Goal: Transaction & Acquisition: Purchase product/service

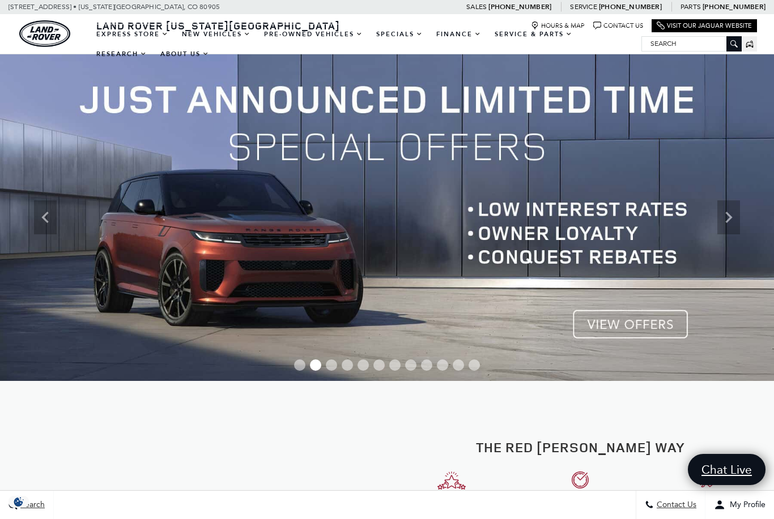
click at [0, 0] on link "View Certified Pre-Owned" at bounding box center [0, 0] width 0 height 0
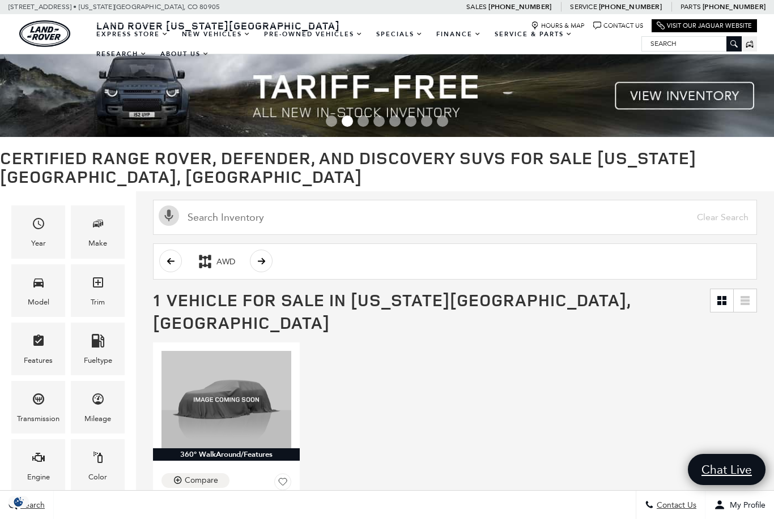
click at [88, 237] on div "Make" at bounding box center [98, 232] width 54 height 53
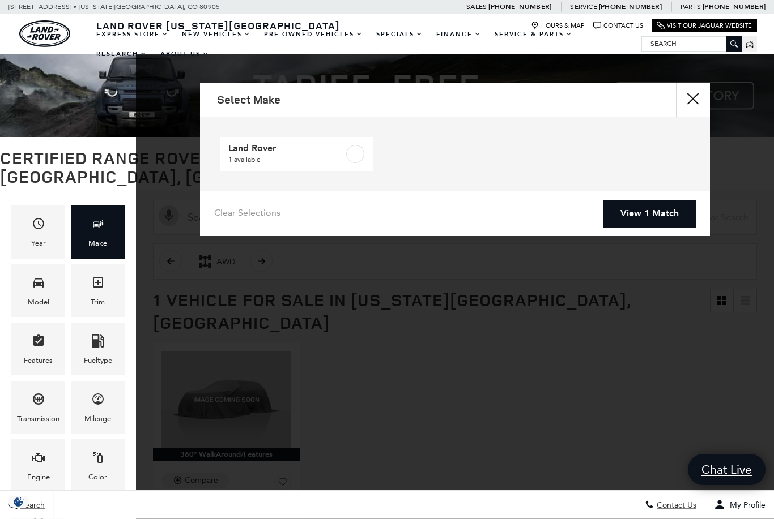
click at [271, 159] on span "1 available" at bounding box center [286, 159] width 116 height 11
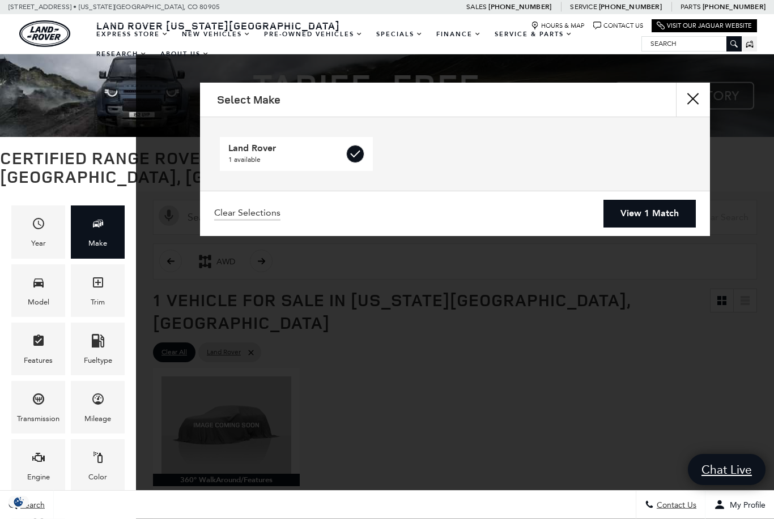
checkbox input "true"
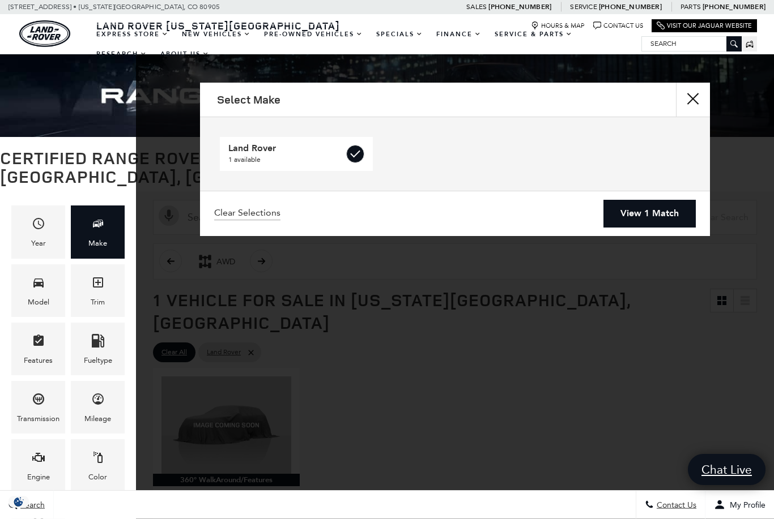
click at [32, 289] on icon "Model" at bounding box center [39, 283] width 14 height 14
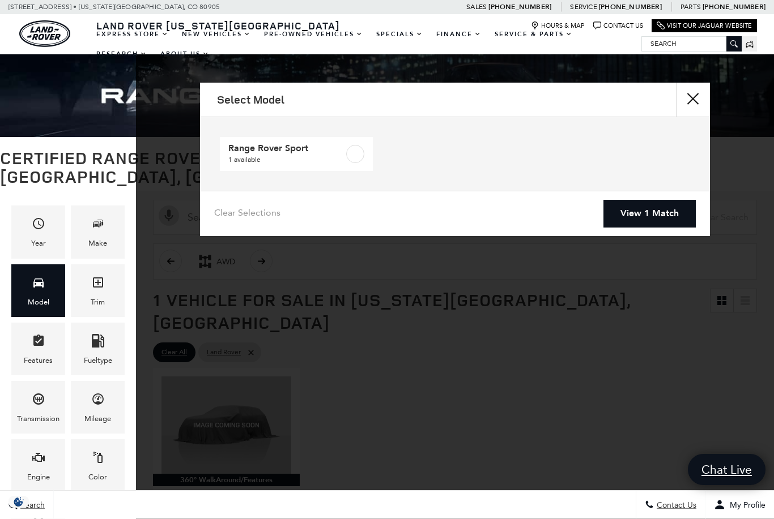
click at [102, 303] on div "Trim" at bounding box center [98, 302] width 14 height 12
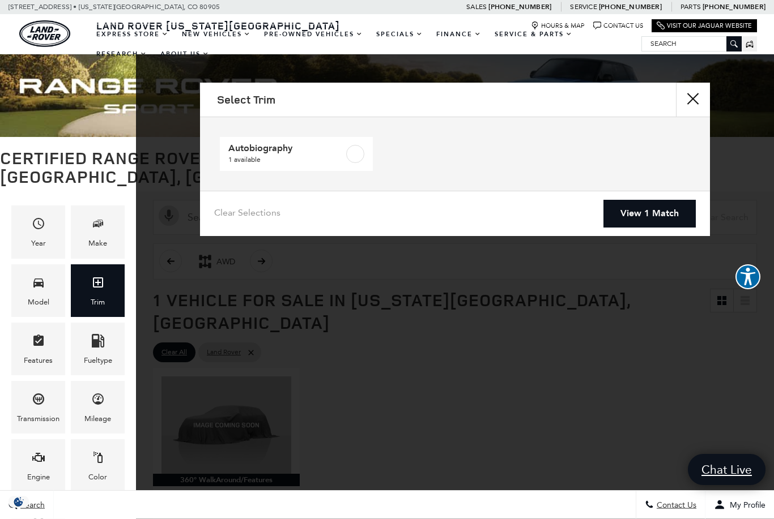
click at [0, 0] on link "View All Pre-Owned Vehicles" at bounding box center [0, 0] width 0 height 0
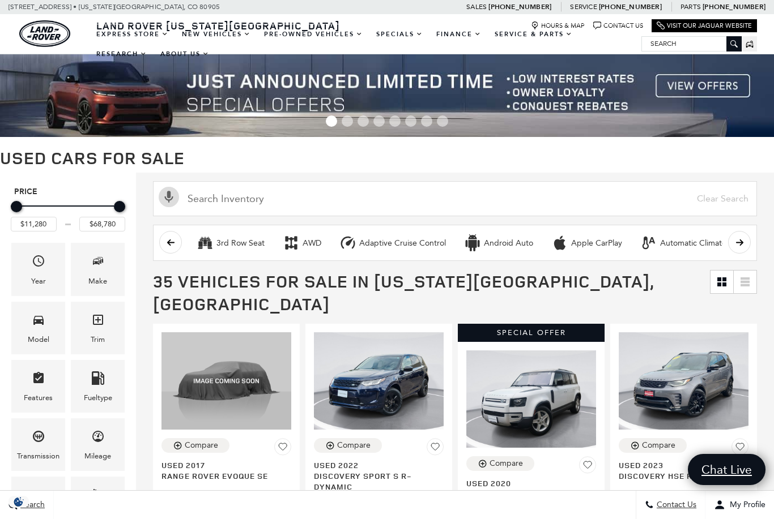
scroll to position [1, 7]
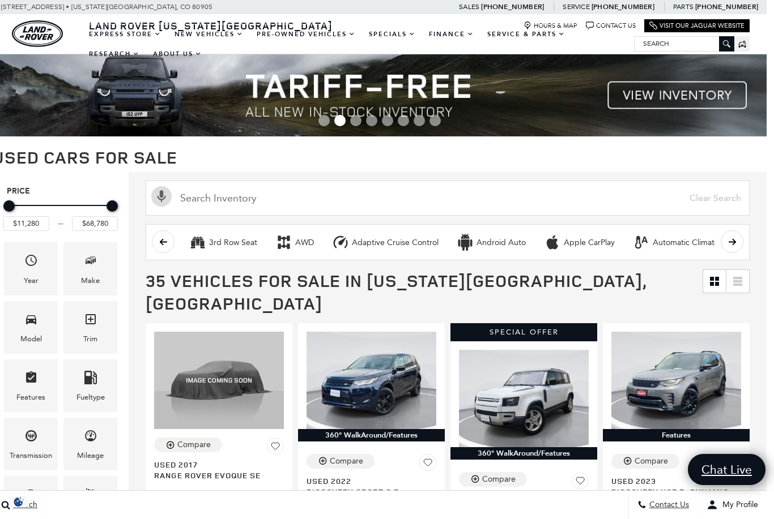
click at [84, 270] on span "Make" at bounding box center [91, 262] width 14 height 23
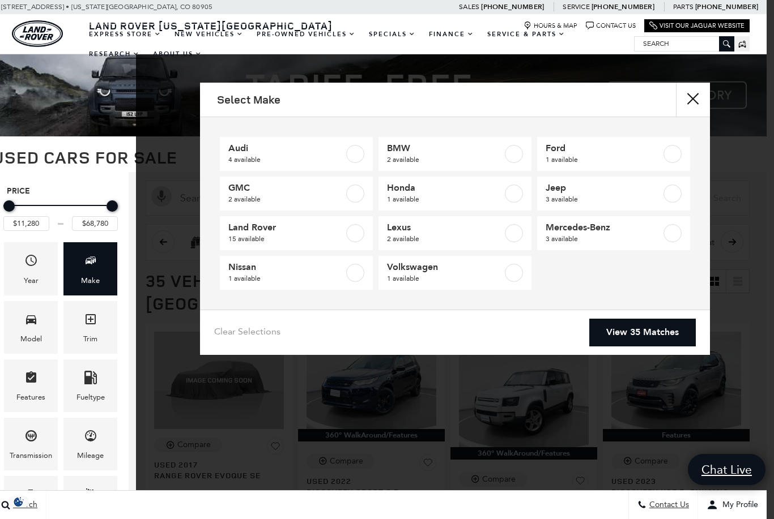
click at [259, 232] on span "Land Rover" at bounding box center [286, 227] width 116 height 11
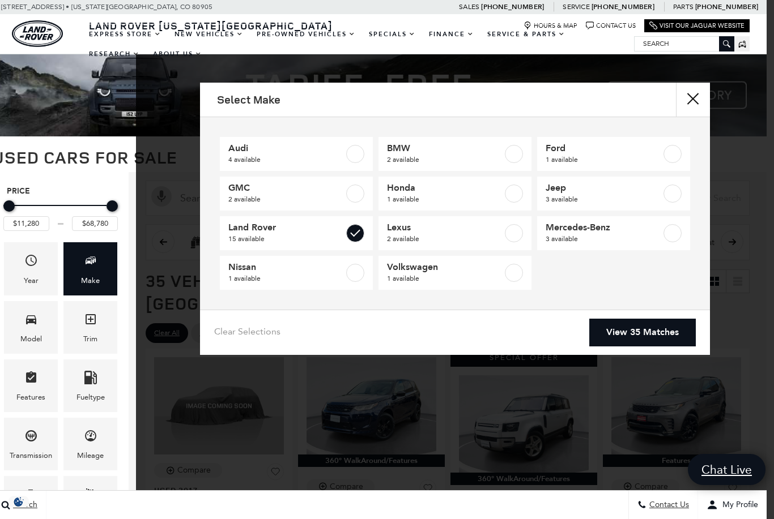
type input "$17,764"
checkbox input "true"
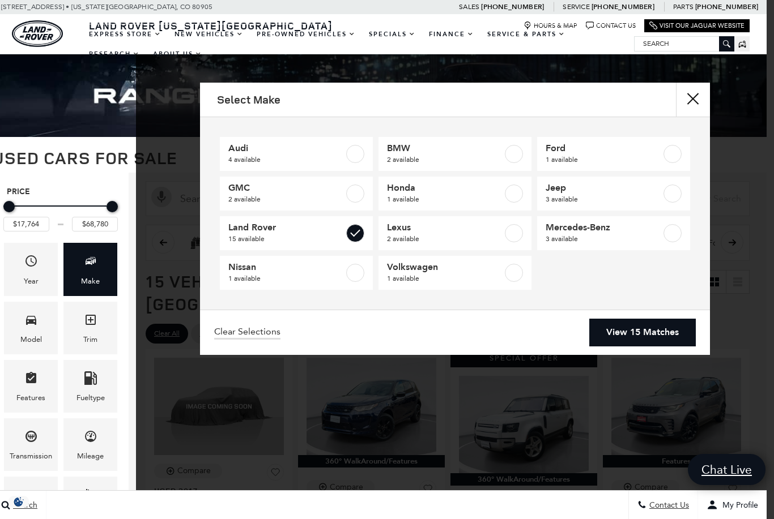
click at [25, 332] on span "Model" at bounding box center [31, 321] width 14 height 23
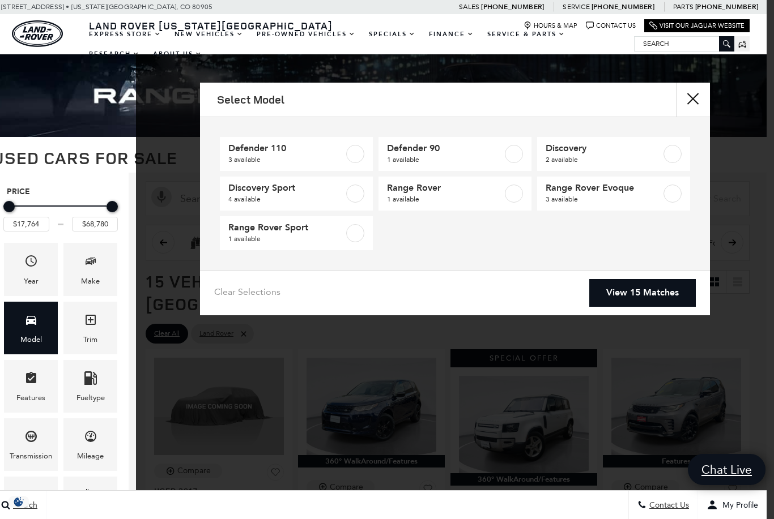
click at [418, 186] on span "Range Rover" at bounding box center [445, 187] width 116 height 11
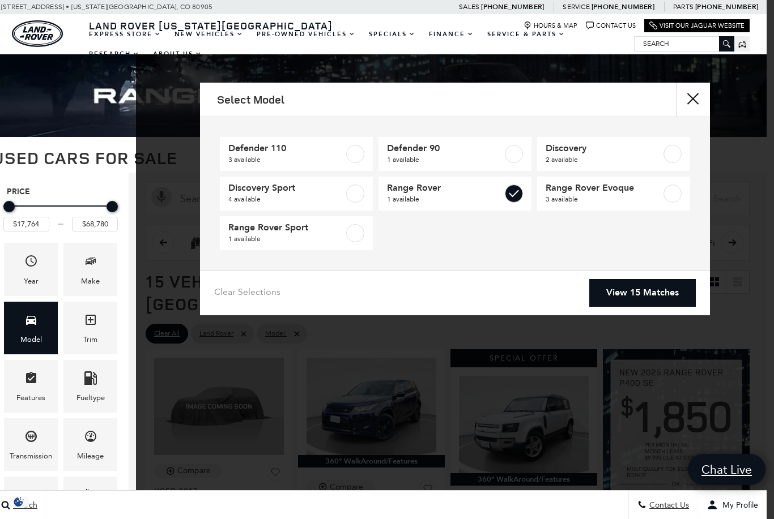
type input "$68,780"
checkbox input "true"
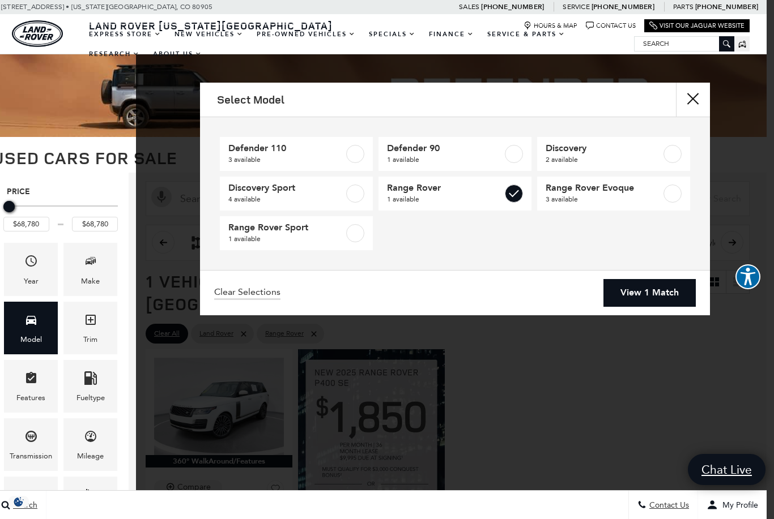
click at [655, 294] on link "View 1 Match" at bounding box center [649, 293] width 92 height 28
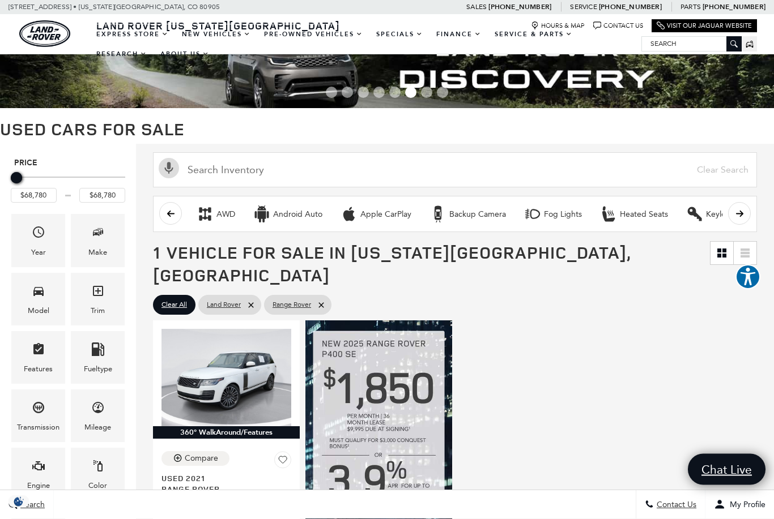
scroll to position [29, 0]
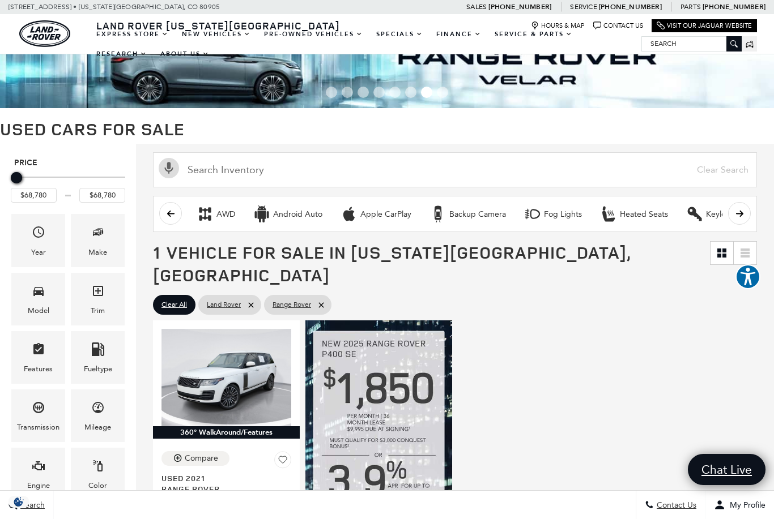
click at [97, 239] on icon "Make" at bounding box center [98, 232] width 14 height 14
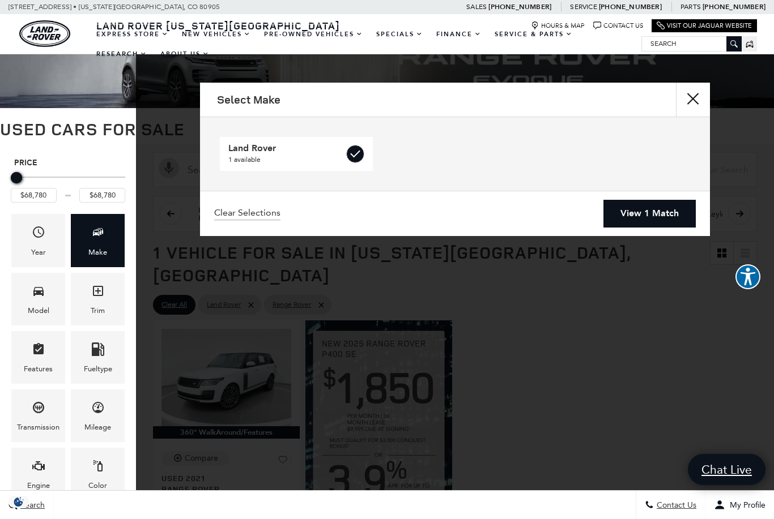
click at [39, 296] on icon "Model" at bounding box center [38, 291] width 10 height 9
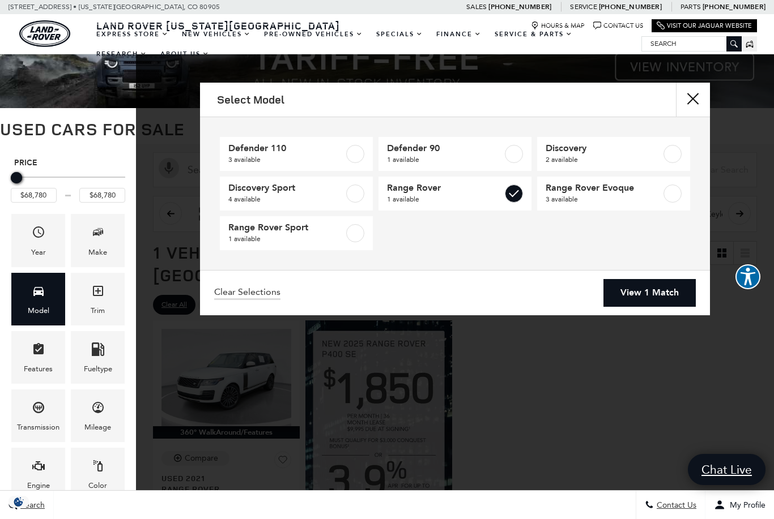
click at [0, 0] on link "Range Rover" at bounding box center [0, 0] width 0 height 0
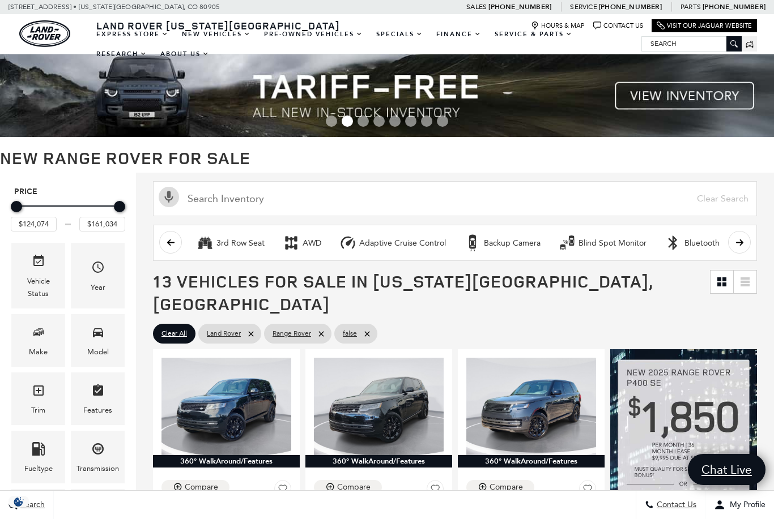
click at [102, 348] on div "Model" at bounding box center [98, 352] width 22 height 12
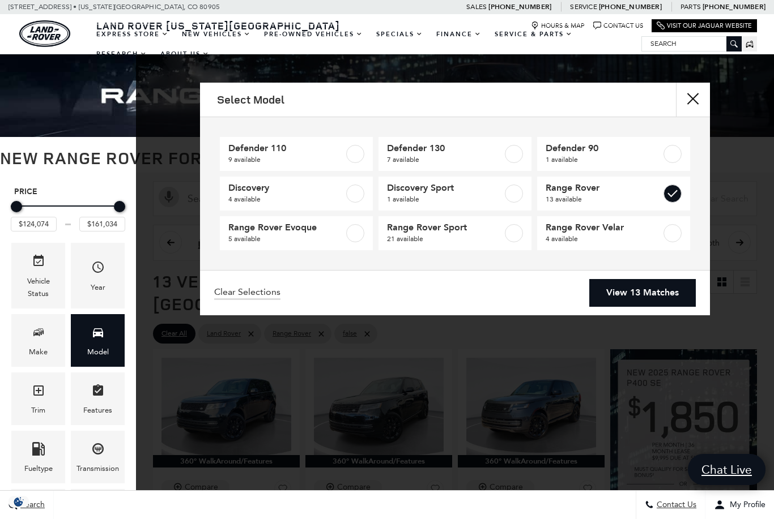
click at [43, 396] on icon "Trim" at bounding box center [38, 391] width 10 height 10
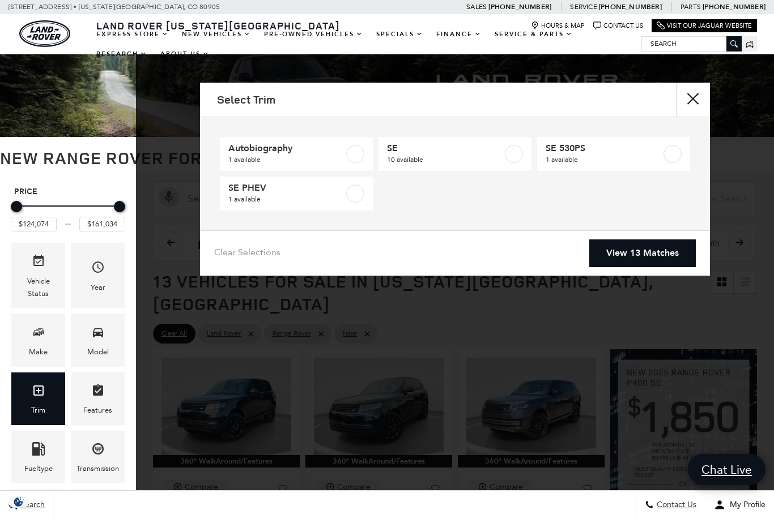
click at [0, 0] on link "View All Pre-Owned Vehicles" at bounding box center [0, 0] width 0 height 0
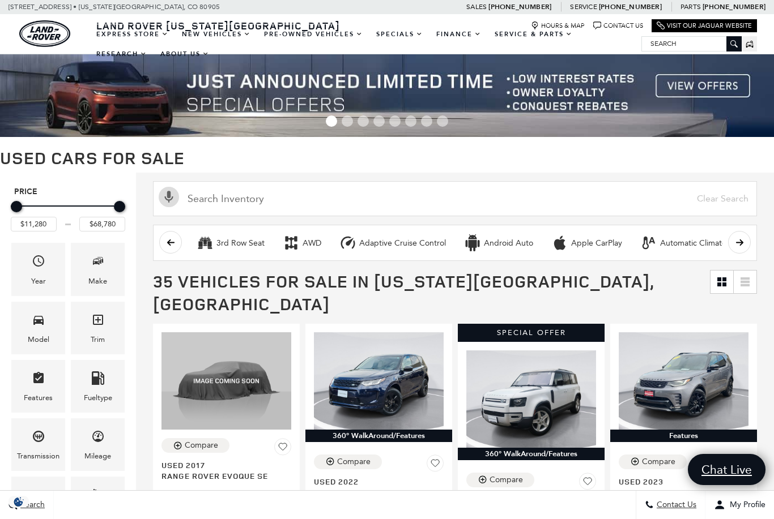
click at [30, 336] on div "Model" at bounding box center [39, 340] width 22 height 12
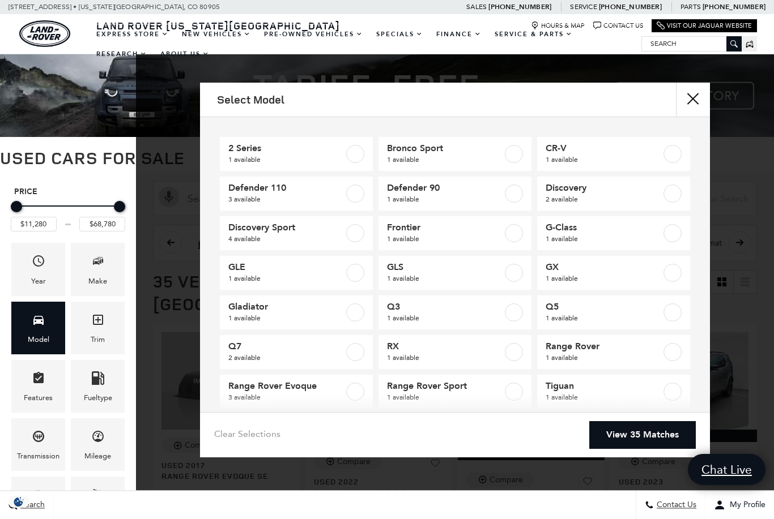
click at [605, 343] on span "Range Rover" at bounding box center [603, 346] width 116 height 11
type input "$68,780"
checkbox input "true"
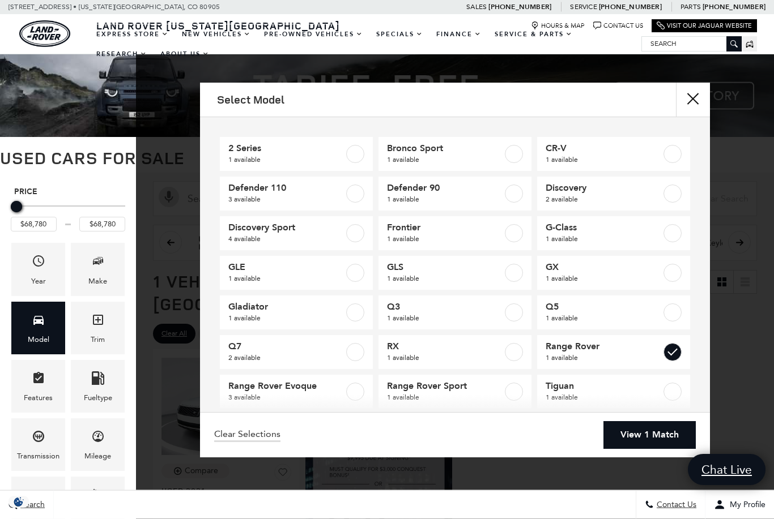
click at [105, 328] on div "Trim" at bounding box center [98, 328] width 54 height 53
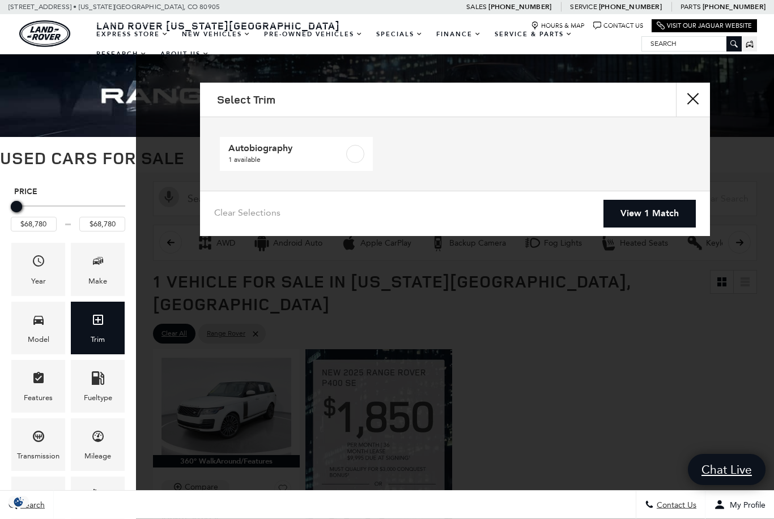
click at [601, 380] on div "Select Trim Autobiography 1 available Clear Selections View 1 Match" at bounding box center [455, 259] width 638 height 519
